Goal: Information Seeking & Learning: Learn about a topic

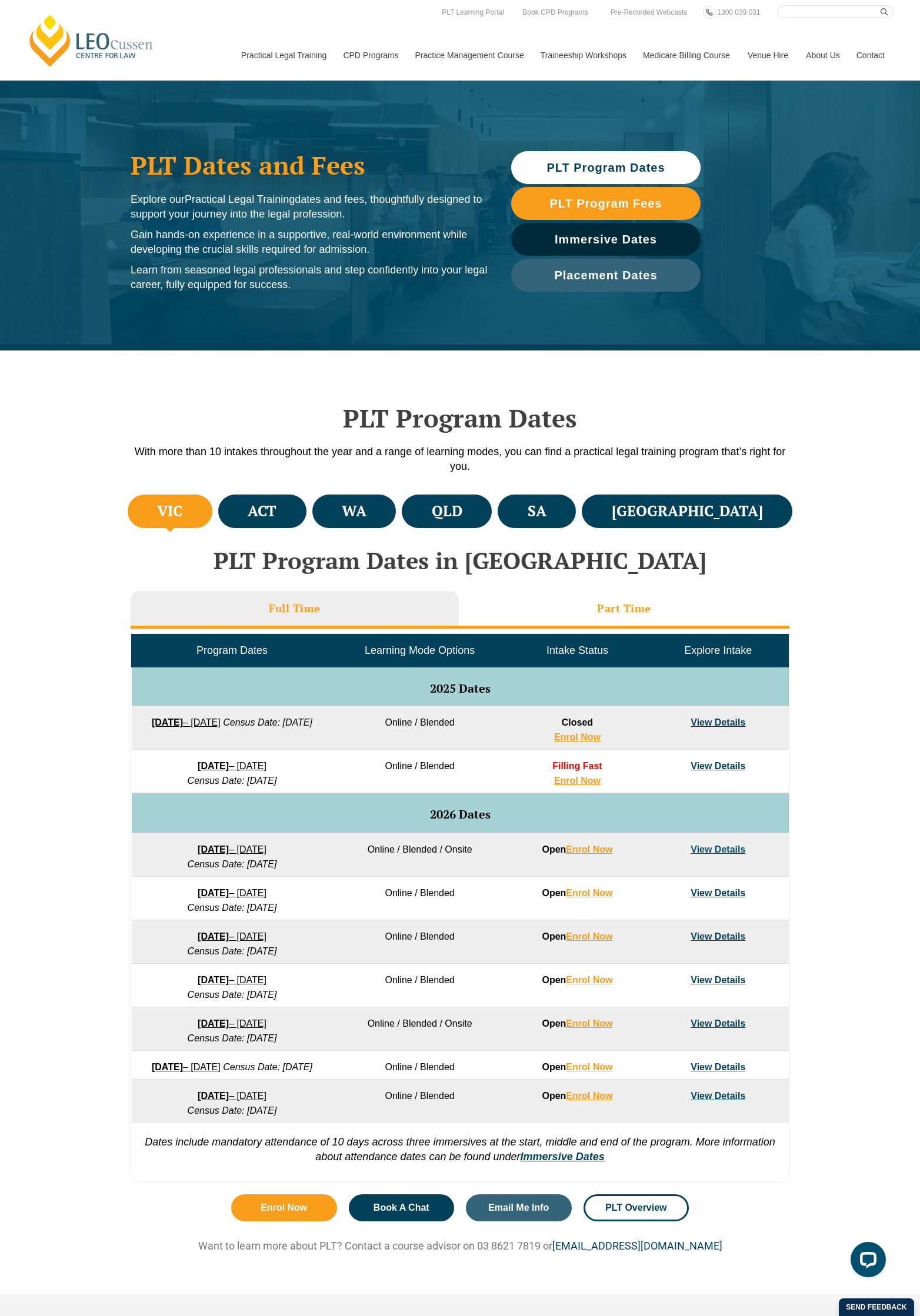
click at [609, 601] on h3 "Part Time" at bounding box center [624, 608] width 54 height 14
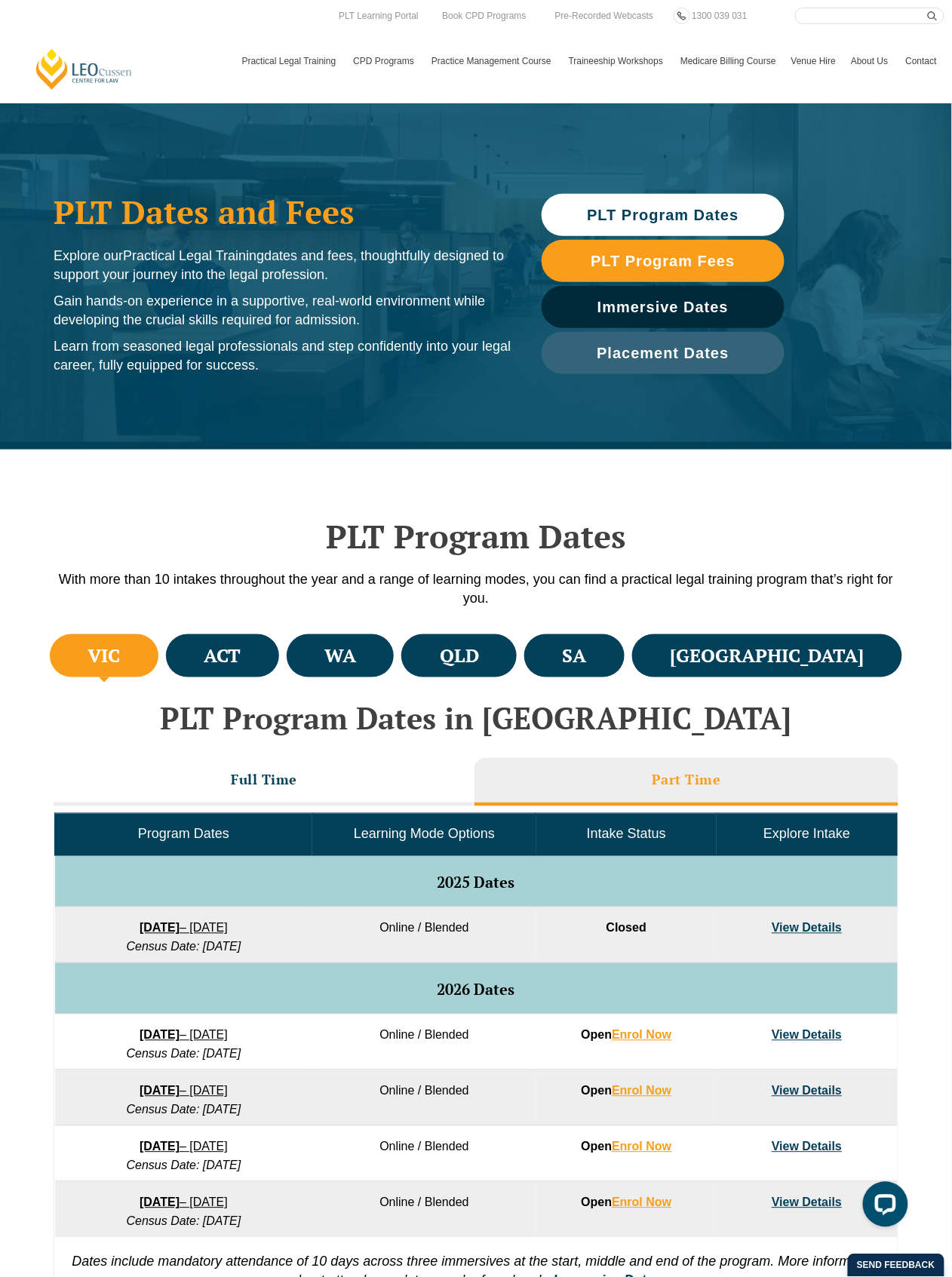
click at [925, 812] on div "VIC [GEOGRAPHIC_DATA] [GEOGRAPHIC_DATA] [GEOGRAPHIC_DATA] [GEOGRAPHIC_DATA] [GE…" at bounding box center [476, 975] width 952 height 690
click at [191, 1145] on link "[DATE] – [DATE]" at bounding box center [184, 1147] width 88 height 13
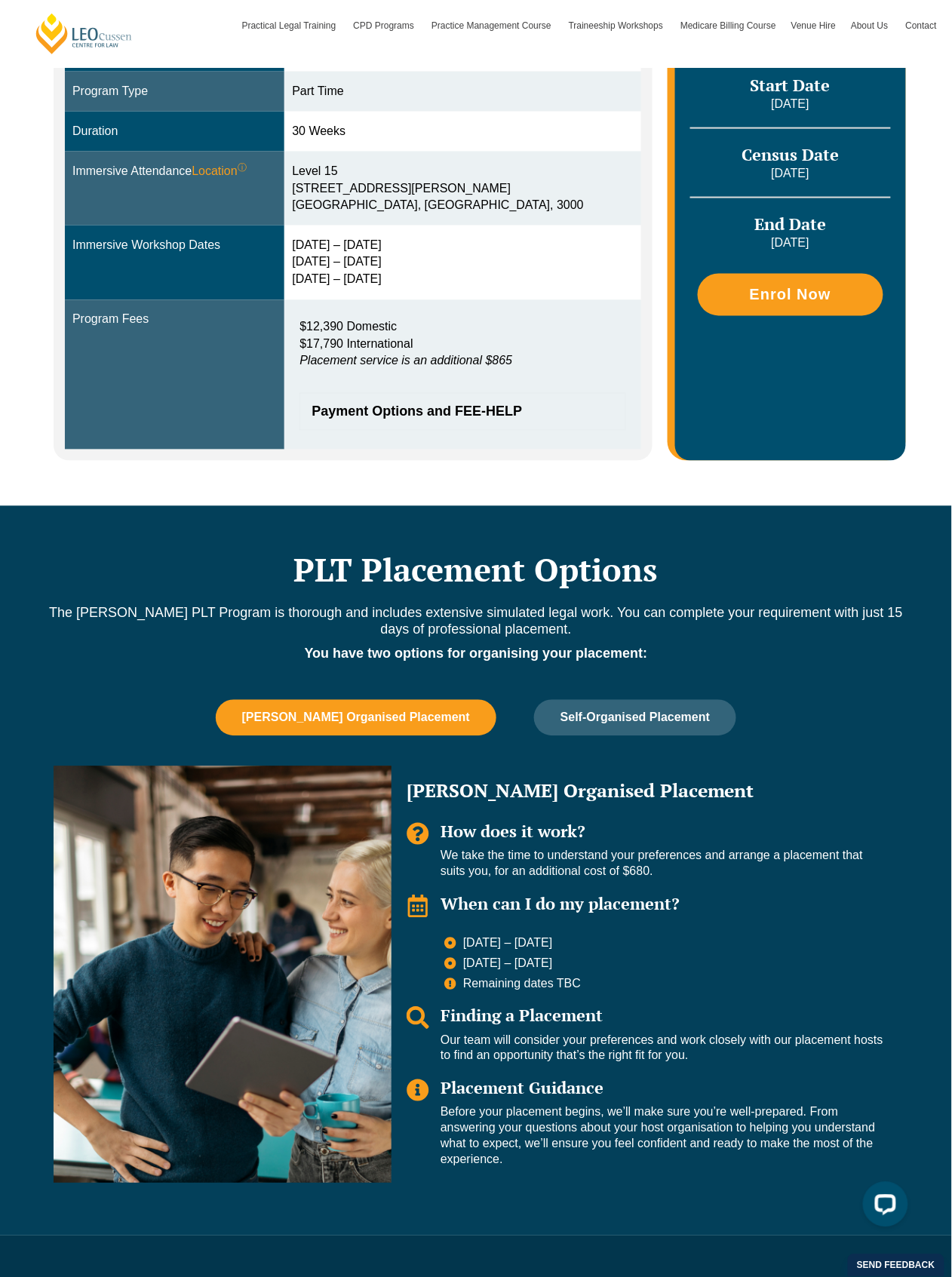
scroll to position [502, 0]
